Goal: Task Accomplishment & Management: Use online tool/utility

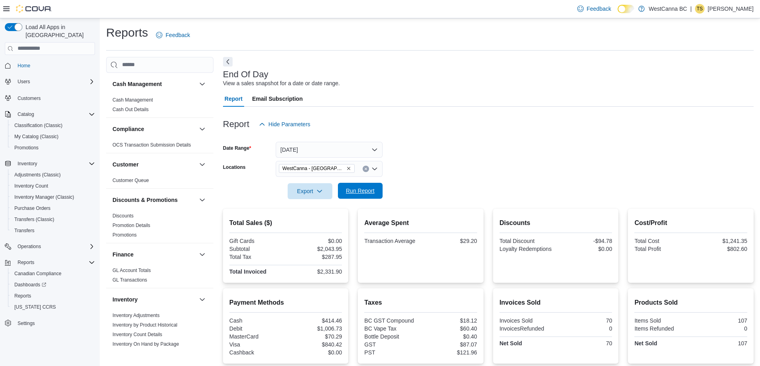
click at [353, 192] on span "Run Report" at bounding box center [360, 191] width 29 height 8
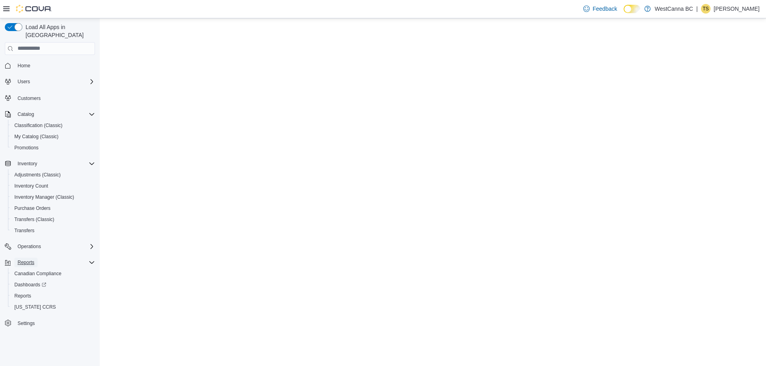
click at [20, 260] on span "Reports" at bounding box center [26, 263] width 17 height 6
click at [124, 312] on div at bounding box center [433, 192] width 666 height 348
drag, startPoint x: 124, startPoint y: 312, endPoint x: 29, endPoint y: 252, distance: 112.4
click at [29, 260] on span "Reports" at bounding box center [26, 263] width 17 height 6
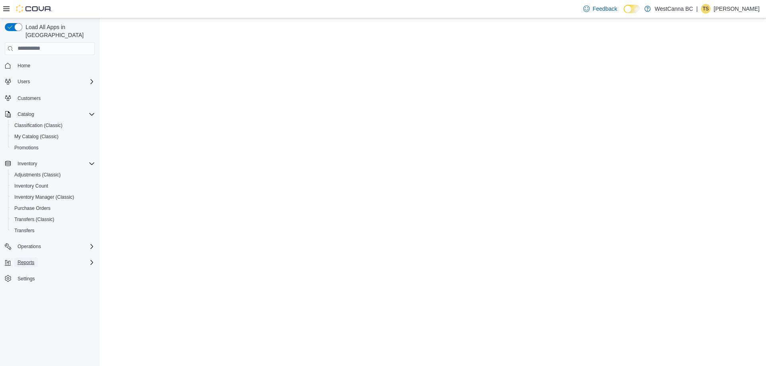
click at [29, 260] on span "Reports" at bounding box center [26, 263] width 17 height 6
click at [15, 291] on span "Reports" at bounding box center [22, 296] width 17 height 10
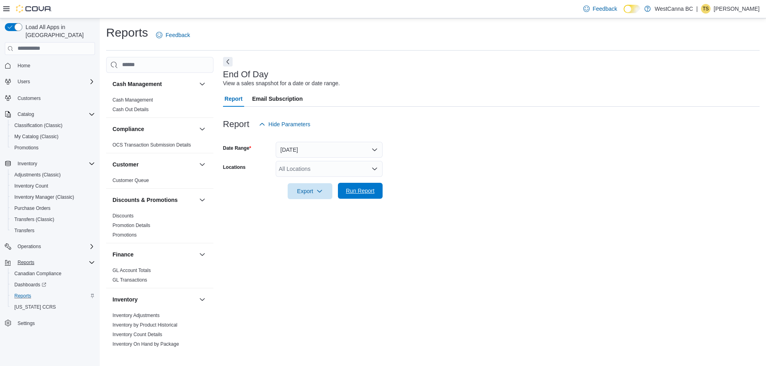
click at [359, 189] on span "Run Report" at bounding box center [360, 191] width 29 height 8
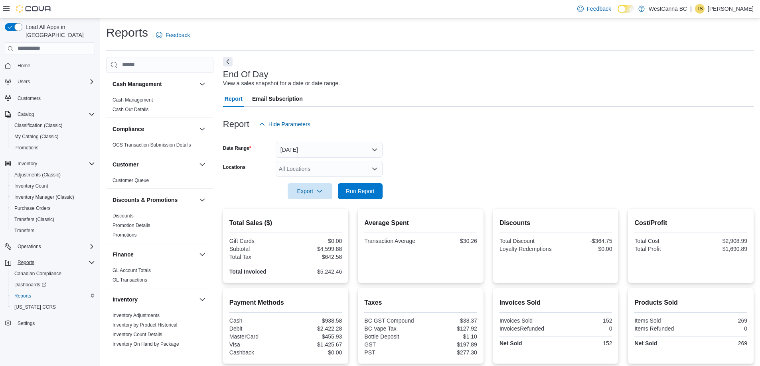
click at [343, 167] on div "All Locations" at bounding box center [329, 169] width 107 height 16
click at [315, 194] on span "WestCanna - [GEOGRAPHIC_DATA]" at bounding box center [339, 194] width 92 height 8
click at [472, 190] on form "Date Range [DATE] Locations [GEOGRAPHIC_DATA] - [GEOGRAPHIC_DATA] Export Run Re…" at bounding box center [488, 165] width 530 height 67
click at [372, 187] on span "Run Report" at bounding box center [360, 191] width 35 height 16
click at [346, 167] on icon "Remove WestCanna - Broadway from selection in this group" at bounding box center [348, 168] width 5 height 5
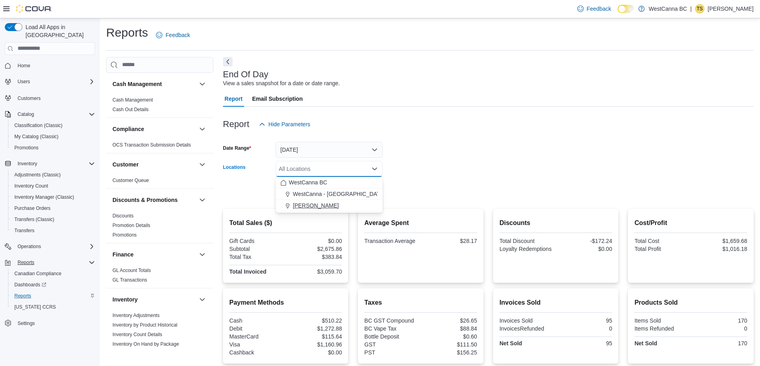
click at [333, 204] on span "[PERSON_NAME]" at bounding box center [316, 206] width 46 height 8
click at [555, 226] on h2 "Discounts" at bounding box center [555, 224] width 113 height 10
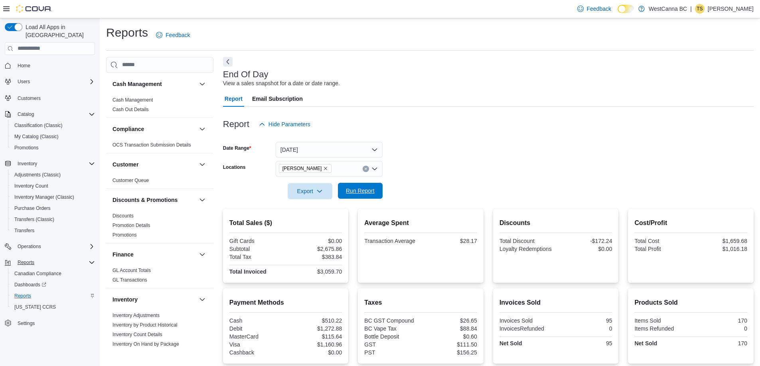
click at [357, 193] on span "Run Report" at bounding box center [360, 191] width 29 height 8
click at [328, 168] on icon "Remove WestCanna - Robson from selection in this group" at bounding box center [325, 168] width 5 height 5
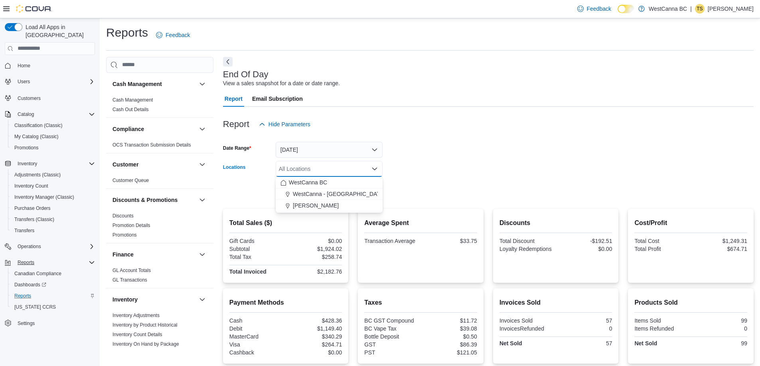
click at [427, 174] on form "Date Range [DATE] Locations All Locations Combo box. Selected. Combo box input.…" at bounding box center [488, 165] width 530 height 67
click at [340, 169] on div "All Locations" at bounding box center [329, 169] width 107 height 16
click at [340, 195] on span "WestCanna - [GEOGRAPHIC_DATA]" at bounding box center [339, 194] width 92 height 8
click at [450, 164] on form "Date Range [DATE] Locations [GEOGRAPHIC_DATA] - [GEOGRAPHIC_DATA] Combo box. Se…" at bounding box center [488, 165] width 530 height 67
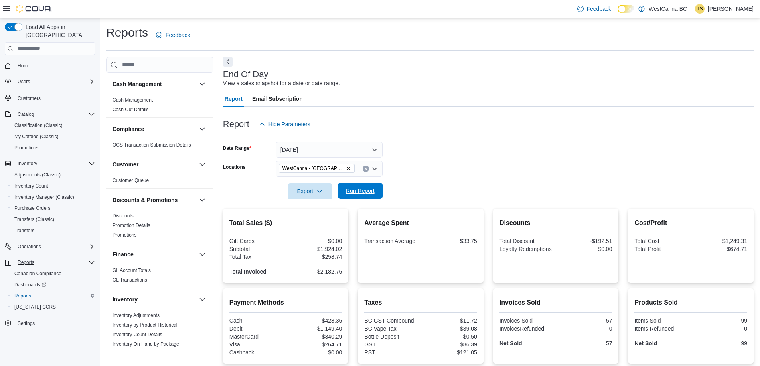
click at [366, 188] on span "Run Report" at bounding box center [360, 191] width 29 height 8
click at [370, 191] on span "Run Report" at bounding box center [360, 191] width 29 height 8
click at [351, 192] on span "Run Report" at bounding box center [360, 191] width 29 height 8
drag, startPoint x: 352, startPoint y: 189, endPoint x: 420, endPoint y: 181, distance: 68.3
click at [353, 189] on span "Run Report" at bounding box center [360, 191] width 29 height 8
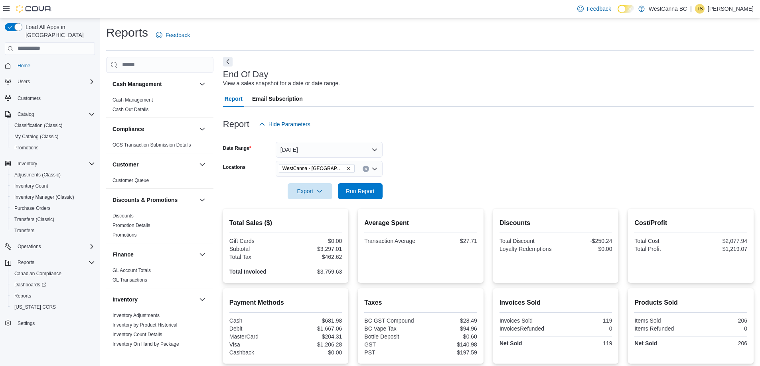
click at [347, 168] on icon "Remove WestCanna - Broadway from selection in this group" at bounding box center [348, 168] width 3 height 3
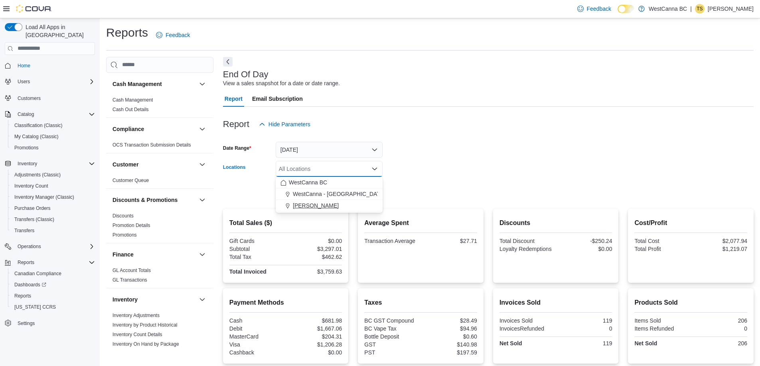
click at [331, 205] on span "[PERSON_NAME]" at bounding box center [316, 206] width 46 height 8
click at [417, 167] on form "Date Range Today Locations WestCanna - Robson Combo box. Selected. WestCanna - …" at bounding box center [488, 165] width 530 height 67
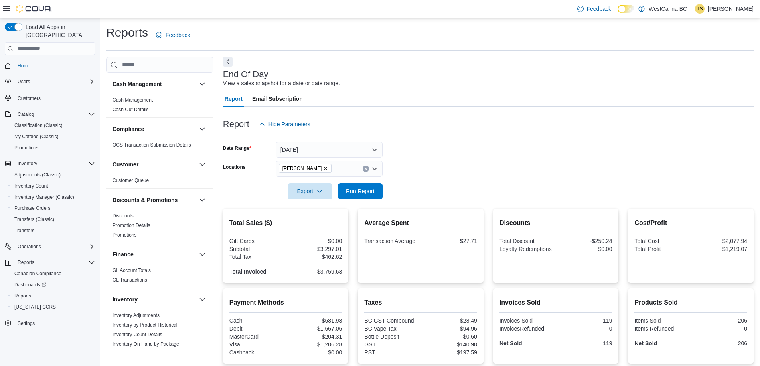
click at [373, 199] on div at bounding box center [488, 204] width 530 height 10
click at [375, 197] on span "Run Report" at bounding box center [360, 191] width 35 height 16
click at [328, 170] on icon "Remove WestCanna - Robson from selection in this group" at bounding box center [325, 168] width 5 height 5
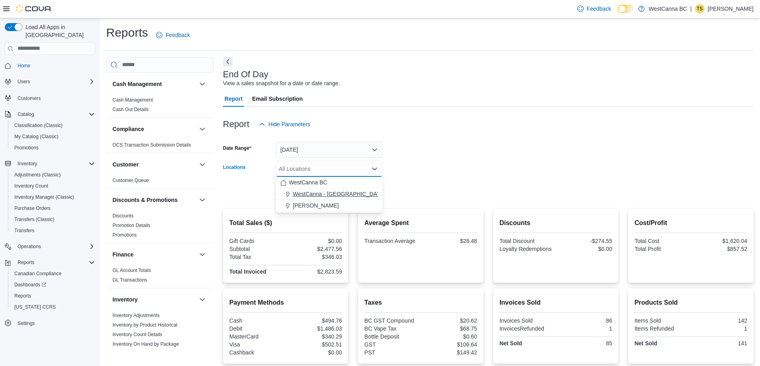
click at [329, 195] on span "WestCanna - [GEOGRAPHIC_DATA]" at bounding box center [339, 194] width 92 height 8
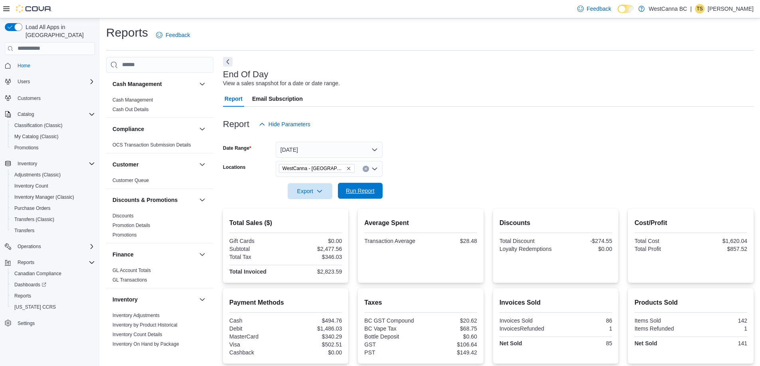
drag, startPoint x: 401, startPoint y: 166, endPoint x: 369, endPoint y: 189, distance: 38.9
click at [400, 167] on form "Date Range [DATE] Locations [GEOGRAPHIC_DATA] - [GEOGRAPHIC_DATA] Export Run Re…" at bounding box center [488, 165] width 530 height 67
click at [367, 191] on span "Run Report" at bounding box center [360, 191] width 29 height 8
click at [543, 112] on div at bounding box center [488, 112] width 530 height 10
click at [377, 193] on span "Run Report" at bounding box center [360, 191] width 35 height 16
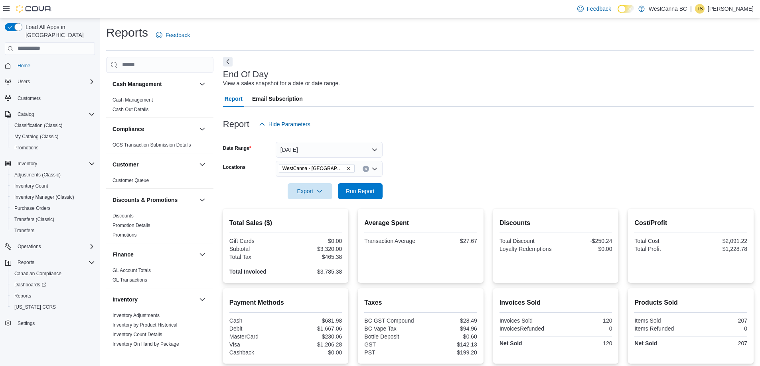
click at [578, 140] on div at bounding box center [488, 137] width 530 height 10
click at [424, 48] on div "Reports Feedback" at bounding box center [429, 38] width 647 height 26
click at [360, 190] on span "Run Report" at bounding box center [360, 191] width 29 height 8
click at [338, 165] on span "WestCanna - [GEOGRAPHIC_DATA]" at bounding box center [316, 169] width 69 height 8
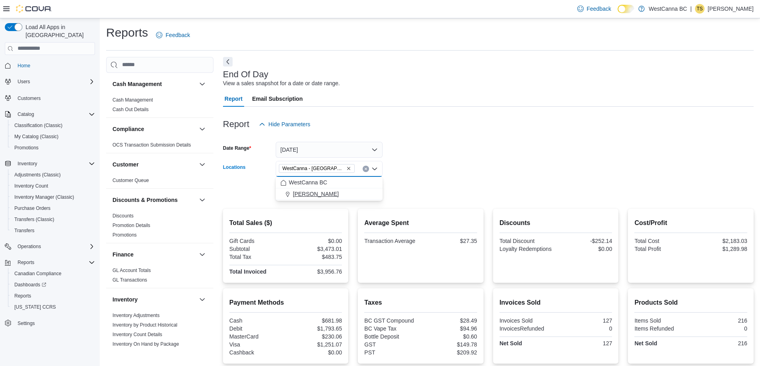
click at [336, 195] on span "[PERSON_NAME]" at bounding box center [316, 194] width 46 height 8
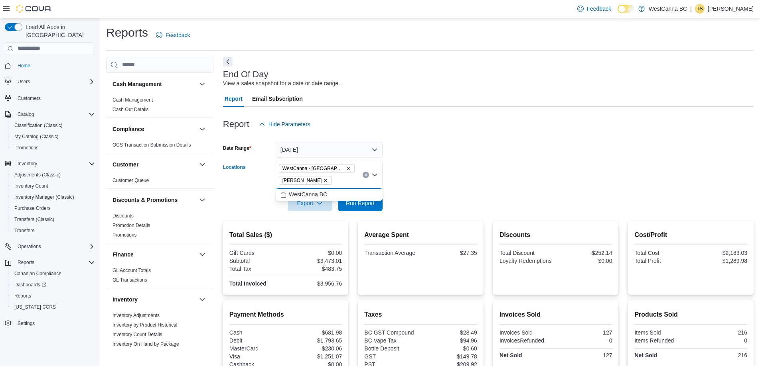
click at [491, 193] on div at bounding box center [488, 192] width 530 height 6
click at [363, 205] on span "Run Report" at bounding box center [360, 203] width 29 height 8
click at [346, 167] on icon "Remove WestCanna - Broadway from selection in this group" at bounding box center [348, 168] width 5 height 5
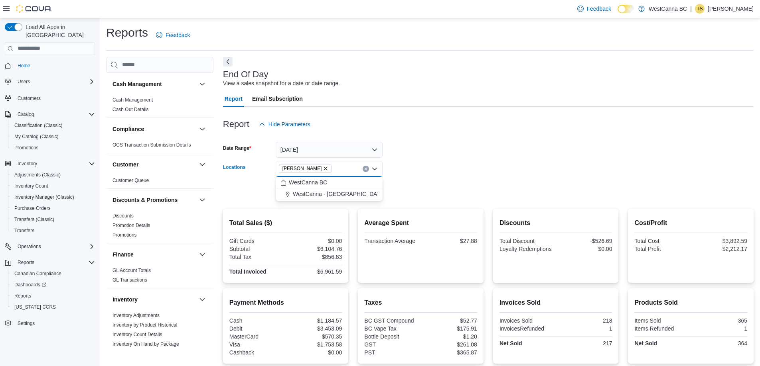
click at [455, 193] on form "Date Range Today Locations WestCanna - Robson Combo box. Selected. WestCanna - …" at bounding box center [488, 165] width 530 height 67
click at [365, 195] on span "Run Report" at bounding box center [360, 191] width 35 height 16
click at [328, 169] on icon "Remove WestCanna - Robson from selection in this group" at bounding box center [325, 168] width 5 height 5
click at [337, 194] on span "WestCanna - [GEOGRAPHIC_DATA]" at bounding box center [339, 194] width 92 height 8
drag, startPoint x: 517, startPoint y: 192, endPoint x: 469, endPoint y: 198, distance: 48.6
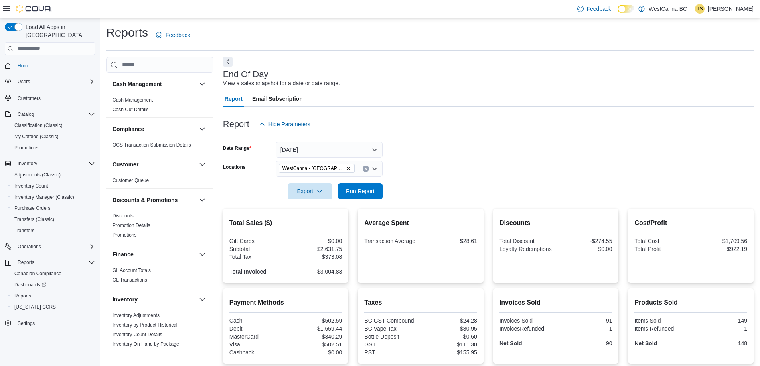
click at [498, 196] on form "Date Range [DATE] Locations [GEOGRAPHIC_DATA] - [GEOGRAPHIC_DATA] Export Run Re…" at bounding box center [488, 165] width 530 height 67
click at [349, 193] on span "Run Report" at bounding box center [360, 191] width 29 height 8
click at [346, 192] on span "Run Report" at bounding box center [360, 191] width 29 height 8
click at [346, 167] on icon "Remove WestCanna - Broadway from selection in this group" at bounding box center [348, 168] width 5 height 5
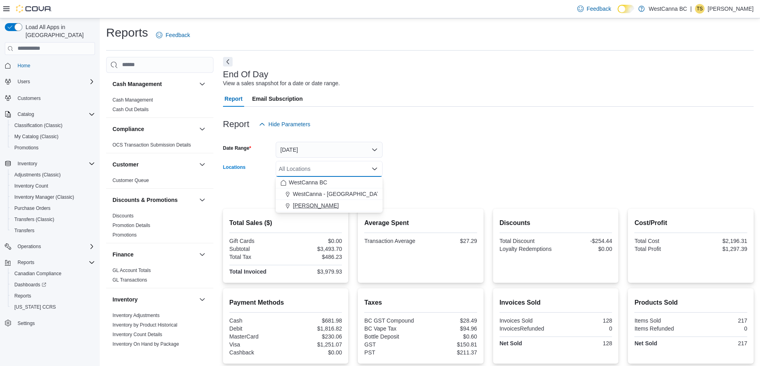
click at [324, 209] on span "[PERSON_NAME]" at bounding box center [316, 206] width 46 height 8
click at [432, 209] on div "Average Spent Transaction Average $27.29" at bounding box center [421, 246] width 126 height 74
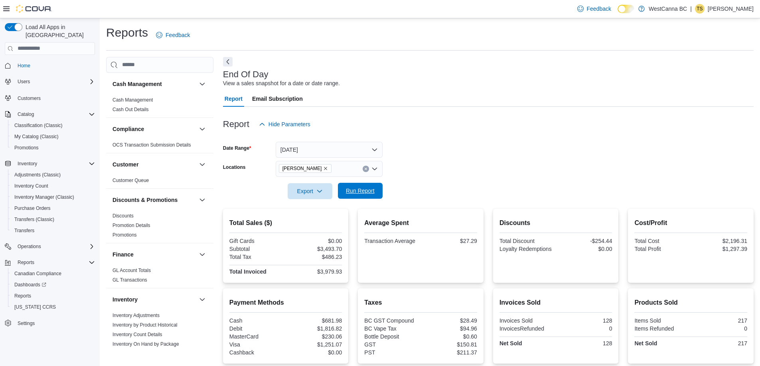
click at [370, 188] on span "Run Report" at bounding box center [360, 191] width 29 height 8
click at [328, 167] on icon "Remove WestCanna - Robson from selection in this group" at bounding box center [325, 168] width 5 height 5
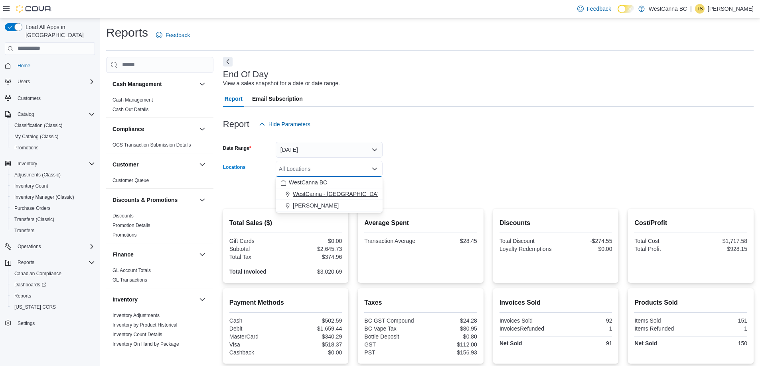
click at [324, 198] on span "WestCanna - [GEOGRAPHIC_DATA]" at bounding box center [339, 194] width 92 height 8
click at [453, 194] on form "Date Range [DATE] Locations [GEOGRAPHIC_DATA] - [GEOGRAPHIC_DATA] Combo box. Se…" at bounding box center [488, 165] width 530 height 67
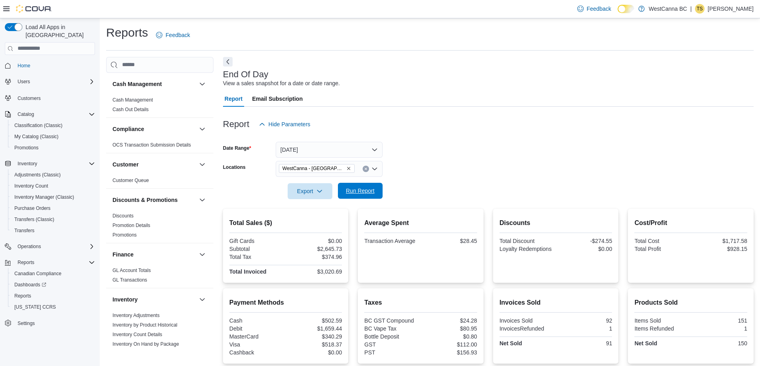
click at [375, 193] on span "Run Report" at bounding box center [360, 191] width 35 height 16
click at [374, 193] on span "Run Report" at bounding box center [360, 191] width 29 height 8
